Goal: Transaction & Acquisition: Purchase product/service

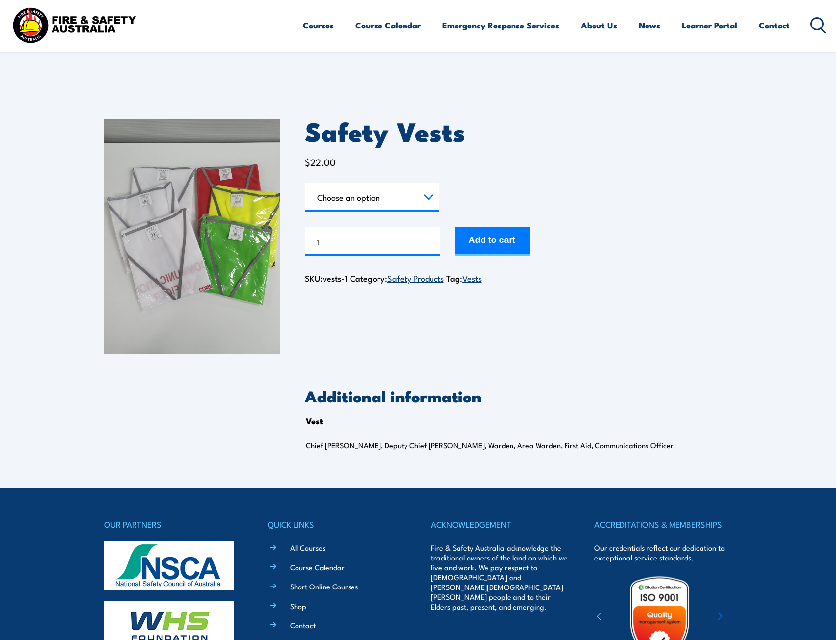
click at [423, 185] on select "Choose an option Chief Warden Deputy Chief Warden Warden Area Warden First Aid …" at bounding box center [372, 197] width 134 height 29
click at [305, 183] on select "Choose an option Chief Warden Deputy Chief Warden Warden Area Warden First Aid …" at bounding box center [372, 197] width 134 height 29
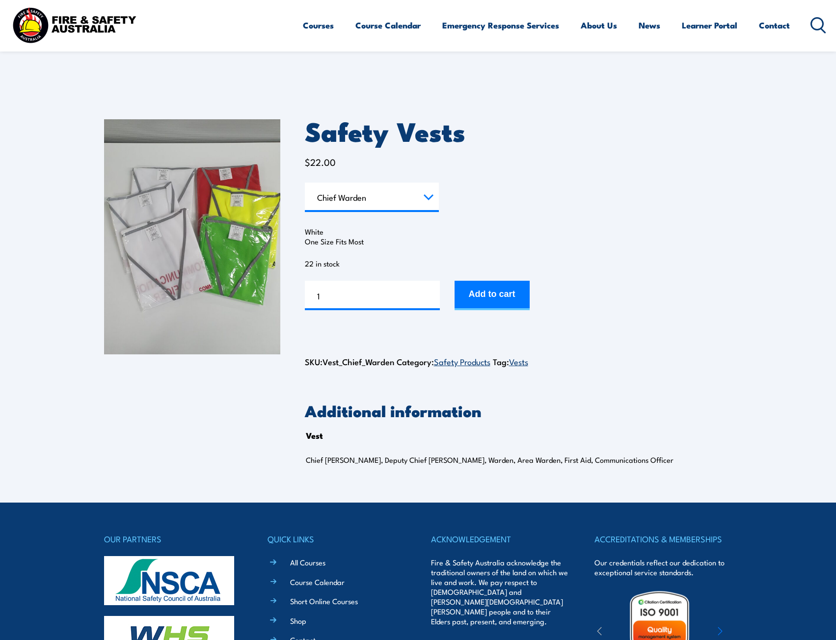
click at [382, 206] on select "Choose an option Chief Warden Deputy Chief Warden Warden Area Warden First Aid …" at bounding box center [372, 197] width 134 height 29
click at [305, 183] on select "Choose an option Chief Warden Deputy Chief Warden Warden Area Warden First Aid …" at bounding box center [372, 197] width 134 height 29
select select "Area Warden"
click at [368, 199] on select "Choose an option Chief Warden Deputy Chief Warden Warden Area Warden First Aid …" at bounding box center [372, 197] width 134 height 29
click at [563, 195] on form "Vest Choose an option Chief Warden Deputy Chief Warden Warden Area Warden First…" at bounding box center [519, 247] width 428 height 128
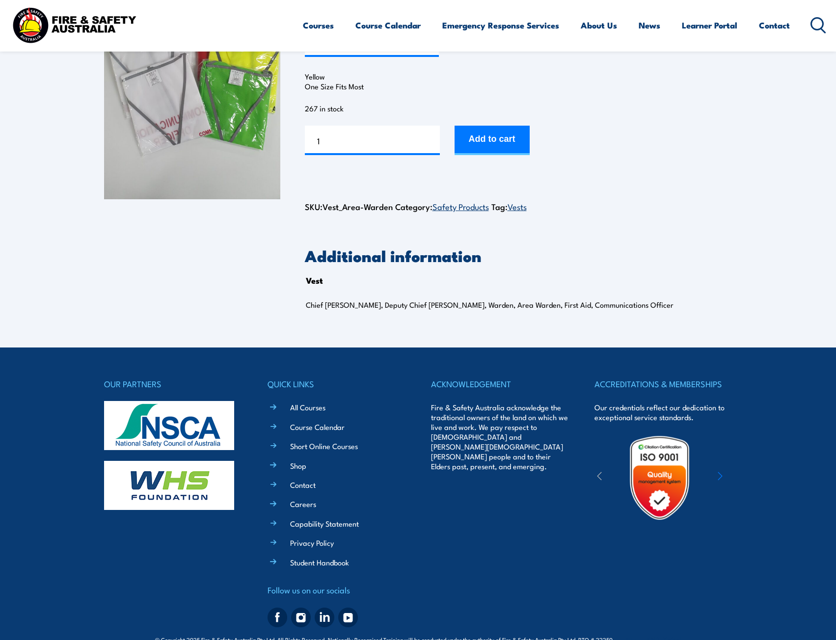
scroll to position [176, 0]
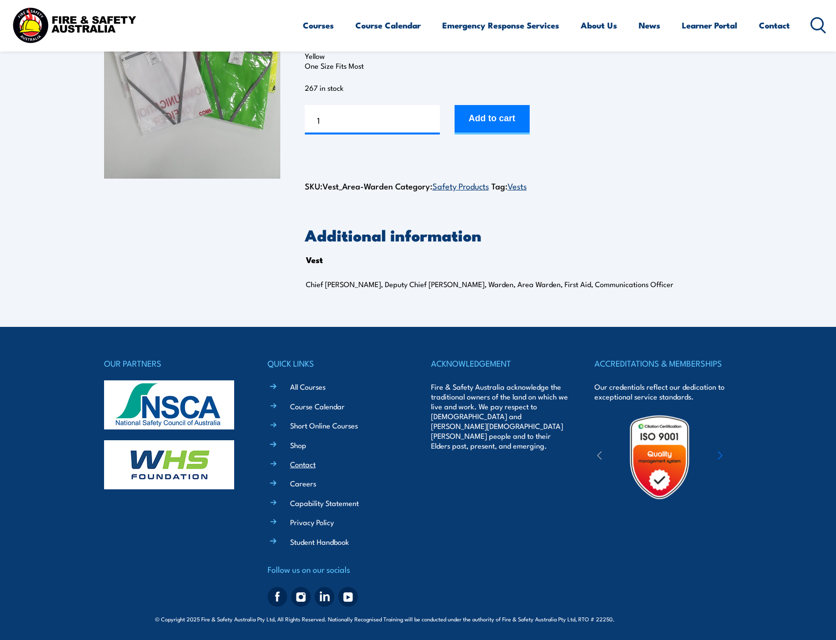
click at [310, 462] on link "Contact" at bounding box center [303, 464] width 26 height 10
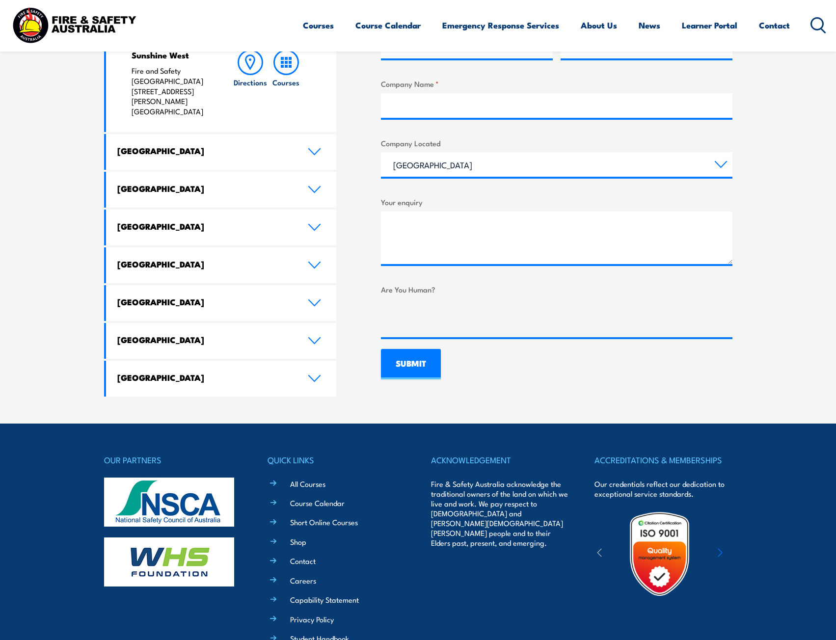
scroll to position [328, 0]
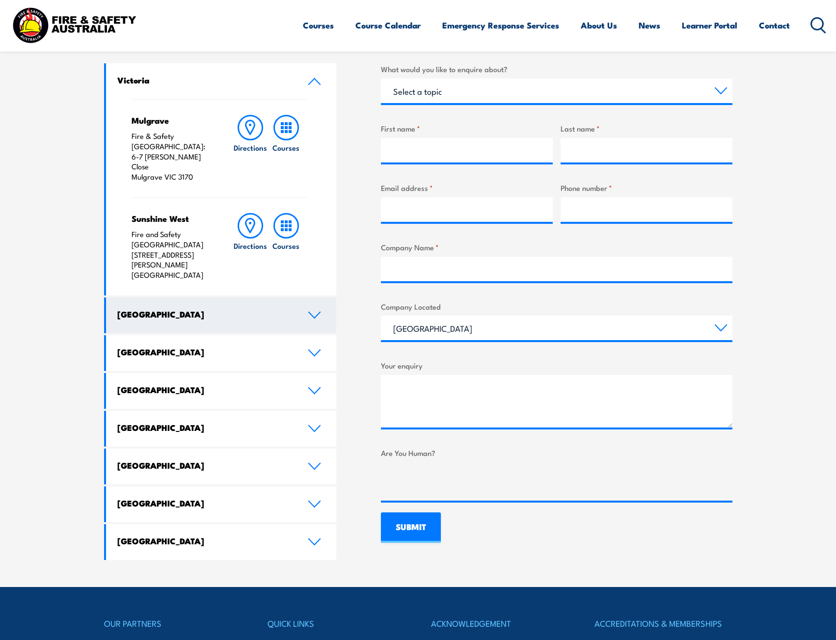
click at [275, 309] on h4 "[GEOGRAPHIC_DATA]" at bounding box center [205, 314] width 176 height 11
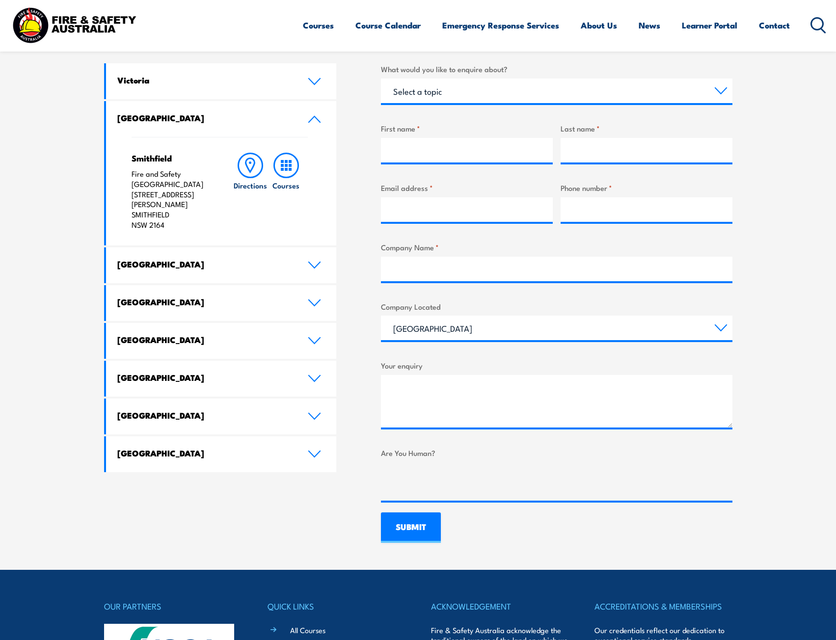
click at [292, 115] on h4 "[GEOGRAPHIC_DATA]" at bounding box center [205, 117] width 176 height 11
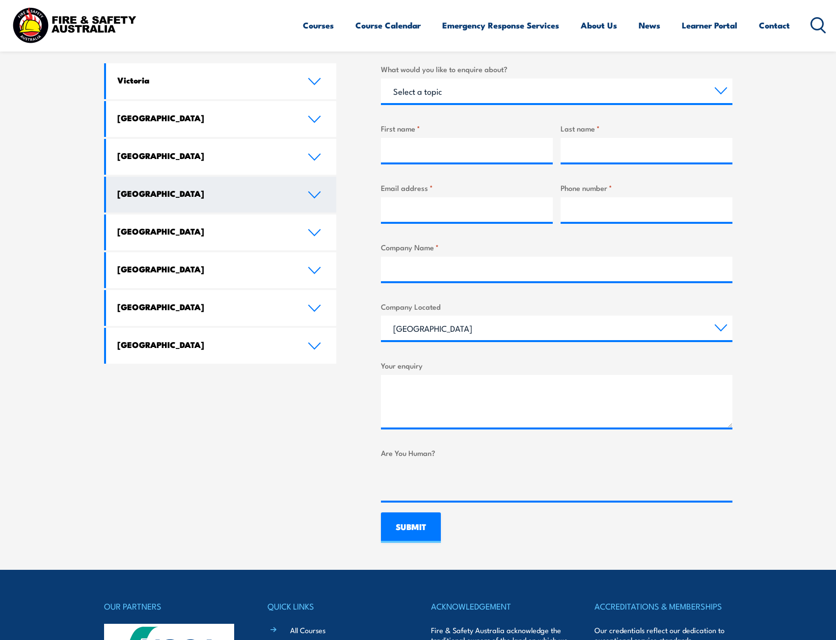
scroll to position [0, 0]
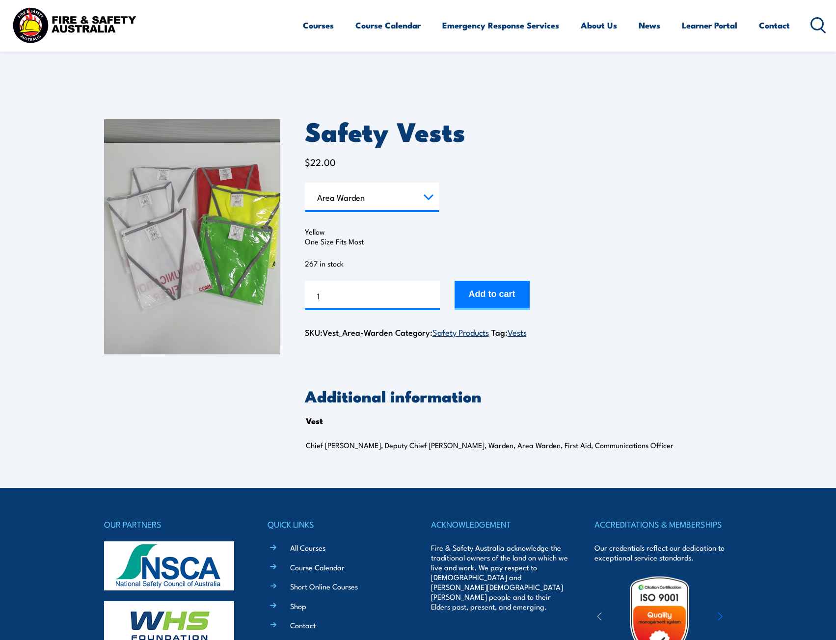
select select "Area Warden"
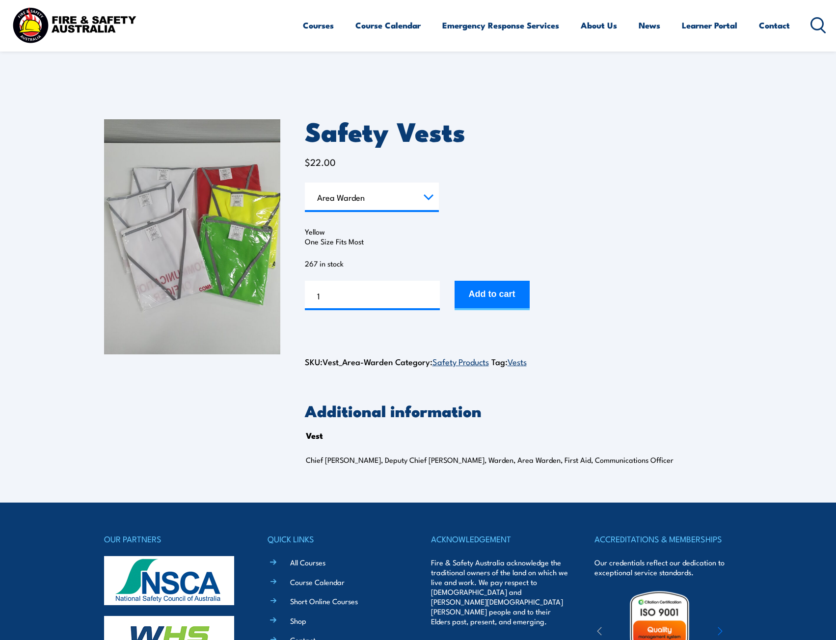
click at [339, 192] on select "Choose an option Chief Warden Deputy Chief Warden Warden Area Warden First Aid …" at bounding box center [372, 197] width 134 height 29
click at [305, 183] on select "Choose an option Chief Warden Deputy Chief Warden Warden Area Warden First Aid …" at bounding box center [372, 197] width 134 height 29
click at [373, 192] on select "Choose an option Chief Warden Deputy Chief Warden Warden Area Warden First Aid …" at bounding box center [372, 197] width 134 height 29
click at [305, 183] on select "Choose an option Chief Warden Deputy Chief Warden Warden Area Warden First Aid …" at bounding box center [372, 197] width 134 height 29
click at [378, 197] on select "Choose an option Chief Warden Deputy Chief Warden Warden Area Warden First Aid …" at bounding box center [372, 197] width 134 height 29
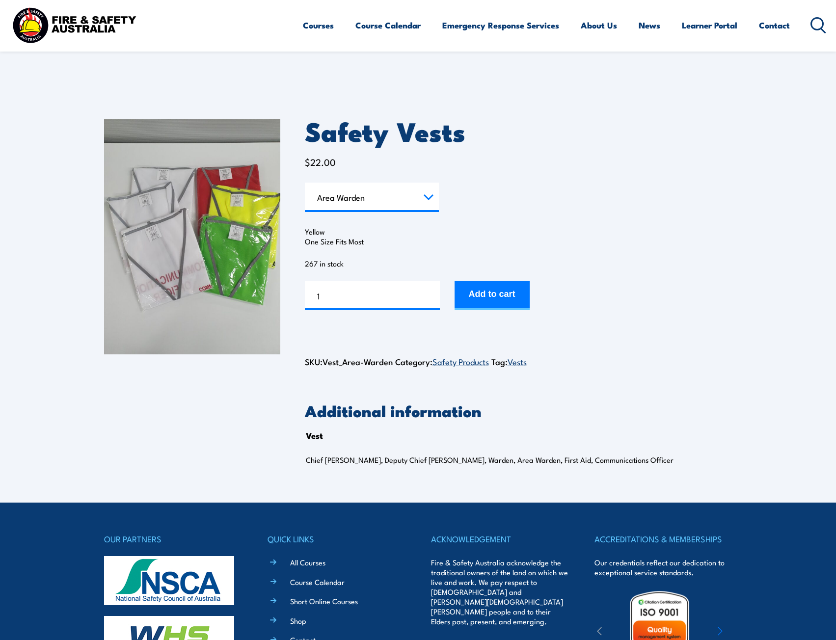
click at [523, 190] on form "Vest Choose an option Chief Warden Deputy Chief Warden Warden Area Warden First…" at bounding box center [519, 247] width 428 height 128
click at [421, 194] on select "Choose an option Chief Warden Deputy Chief Warden Warden Area Warden First Aid …" at bounding box center [372, 197] width 134 height 29
click at [305, 183] on select "Choose an option Chief Warden Deputy Chief Warden Warden Area Warden First Aid …" at bounding box center [372, 197] width 134 height 29
click at [364, 204] on select "Choose an option Chief Warden Deputy Chief Warden Warden Area Warden First Aid …" at bounding box center [372, 197] width 134 height 29
drag, startPoint x: 577, startPoint y: 188, endPoint x: 575, endPoint y: 180, distance: 8.2
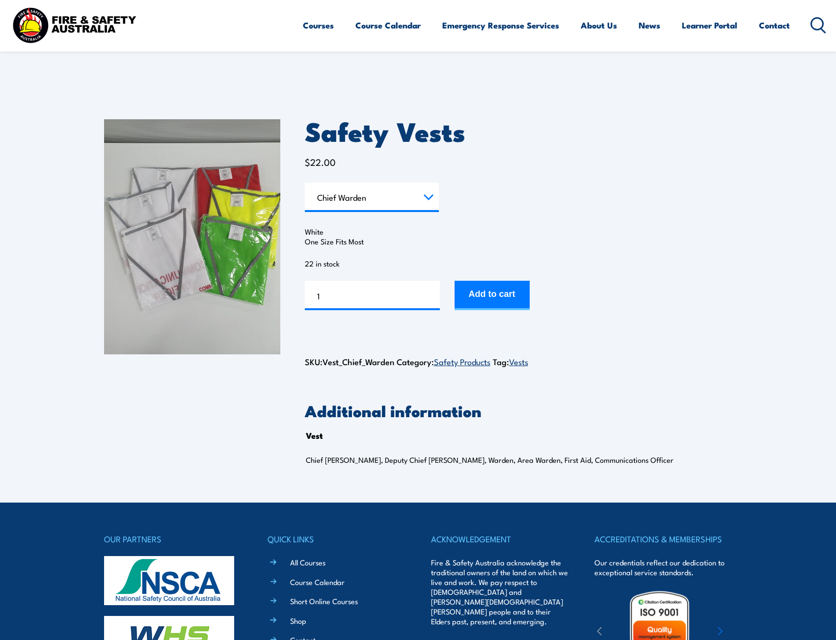
click at [577, 188] on form "Vest Choose an option Chief Warden Deputy Chief Warden Warden Area Warden First…" at bounding box center [519, 247] width 428 height 128
click at [426, 192] on select "Choose an option Chief Warden Deputy Chief Warden Warden Area Warden First Aid …" at bounding box center [372, 197] width 134 height 29
drag, startPoint x: 568, startPoint y: 206, endPoint x: 555, endPoint y: 205, distance: 12.8
click at [563, 205] on form "Vest Choose an option Chief Warden Deputy Chief Warden Warden Area Warden First…" at bounding box center [519, 247] width 428 height 128
click at [389, 185] on select "Choose an option Chief Warden Deputy Chief Warden Warden Area Warden First Aid …" at bounding box center [372, 197] width 134 height 29
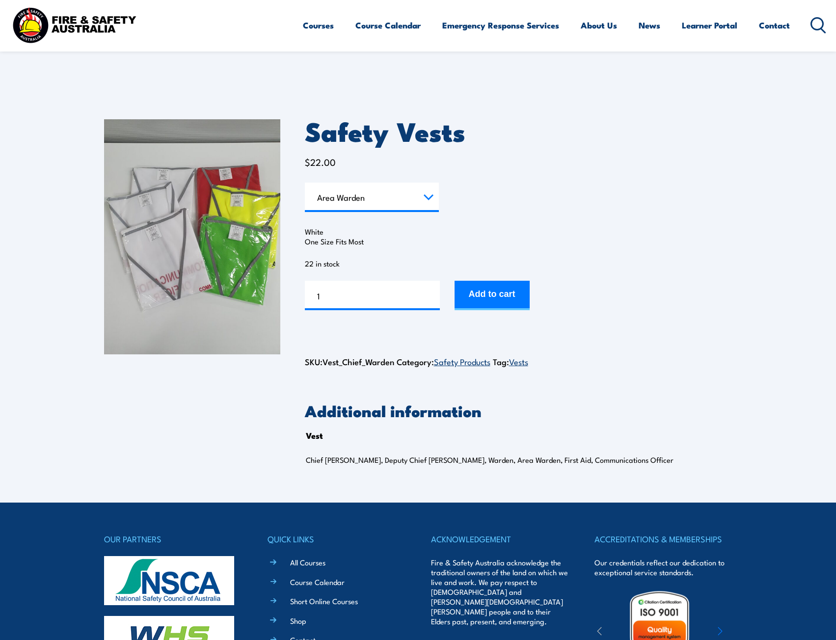
click at [305, 183] on select "Choose an option Chief Warden Deputy Chief Warden Warden Area Warden First Aid …" at bounding box center [372, 197] width 134 height 29
select select "Area Warden"
click at [429, 292] on input "2" at bounding box center [372, 295] width 135 height 29
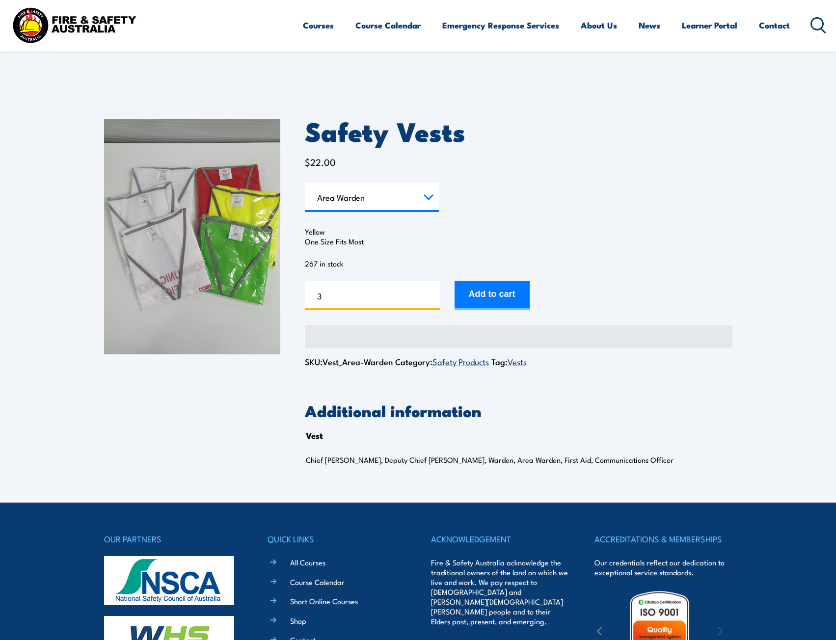
type input "3"
click at [430, 290] on input "3" at bounding box center [372, 295] width 135 height 29
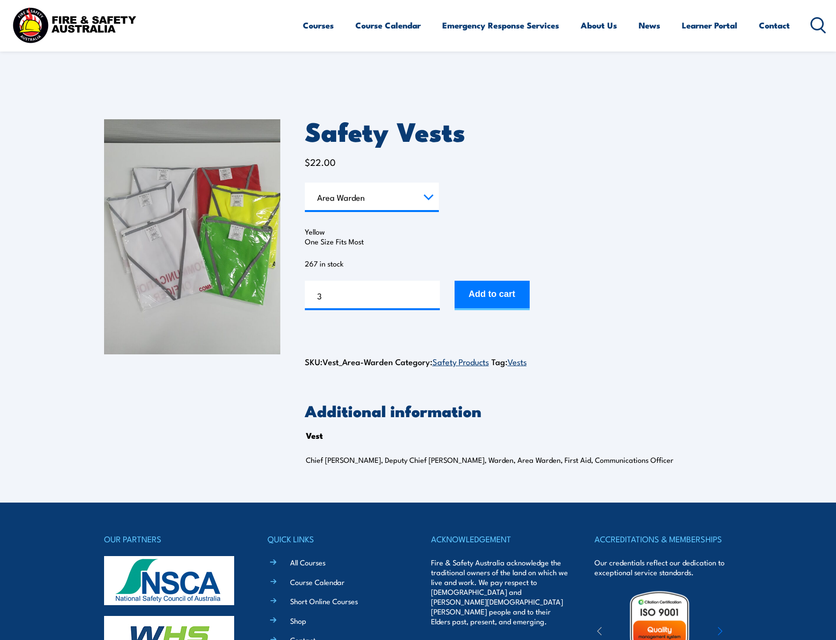
click at [358, 202] on select "Choose an option Chief Warden Deputy Chief Warden Warden Area Warden First Aid …" at bounding box center [372, 197] width 134 height 29
